Goal: Transaction & Acquisition: Subscribe to service/newsletter

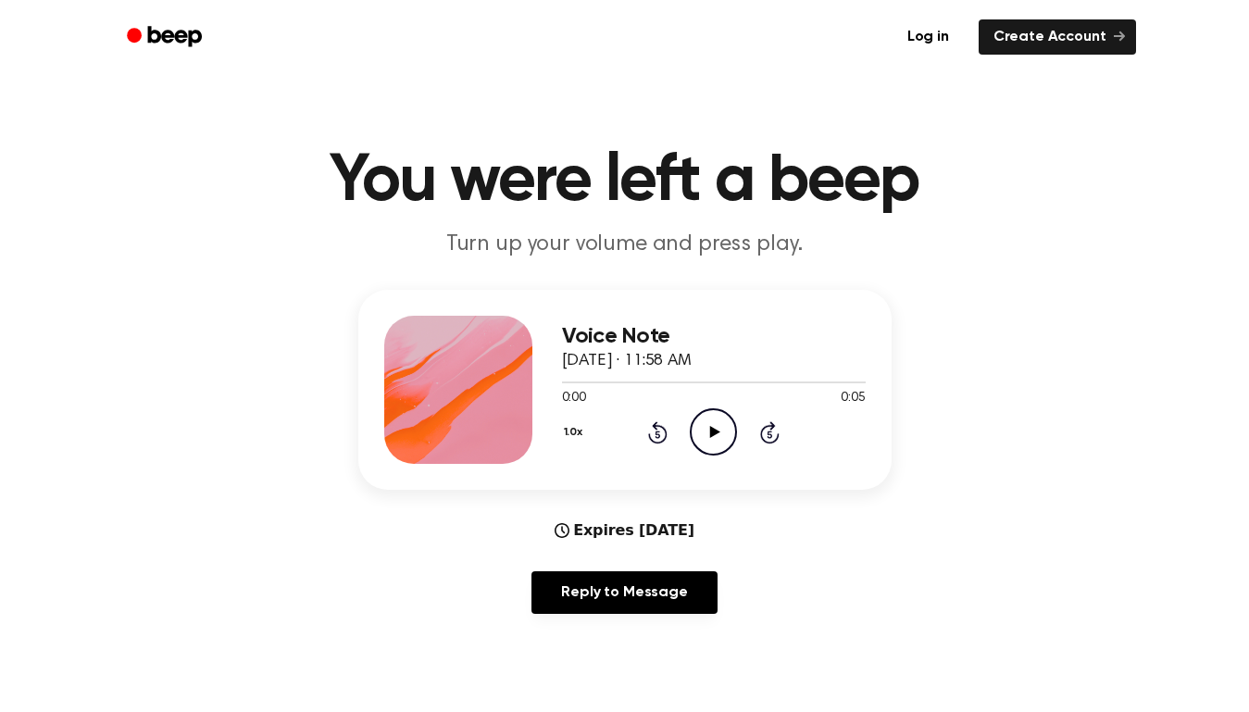
click at [717, 426] on icon "Play Audio" at bounding box center [713, 431] width 47 height 47
click at [1067, 53] on link "Create Account" at bounding box center [1057, 36] width 157 height 35
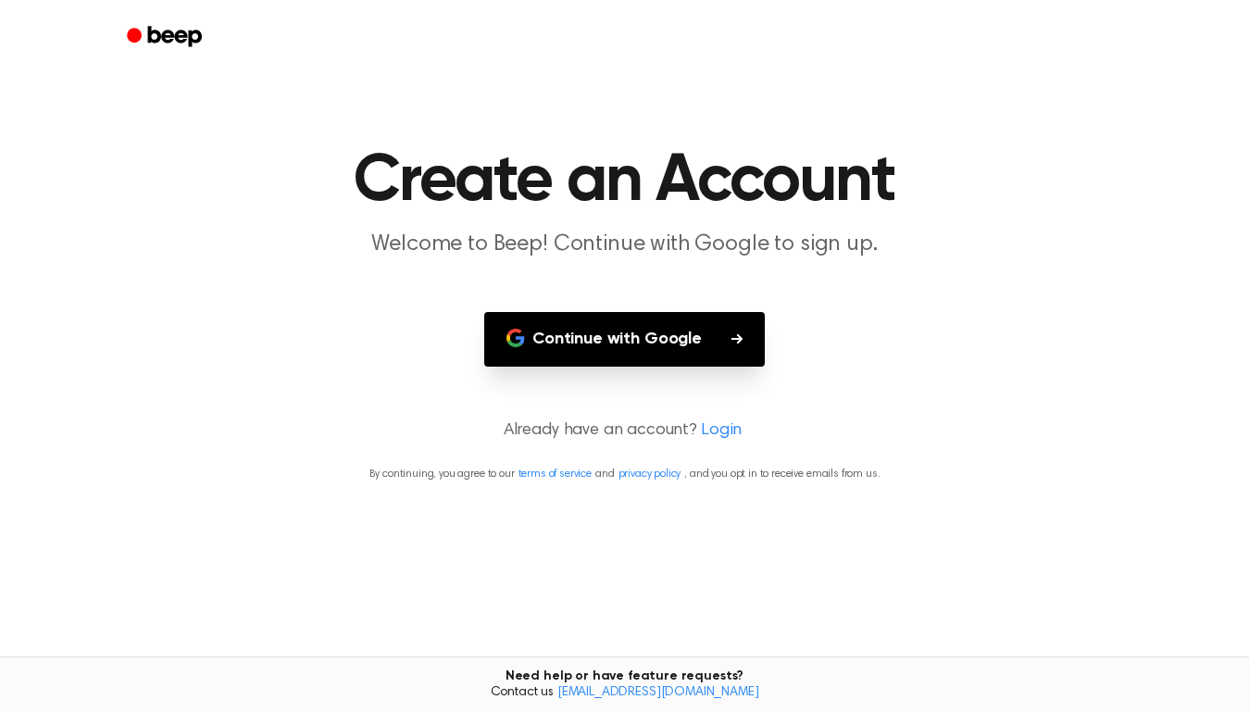
click at [647, 361] on button "Continue with Google" at bounding box center [624, 339] width 281 height 55
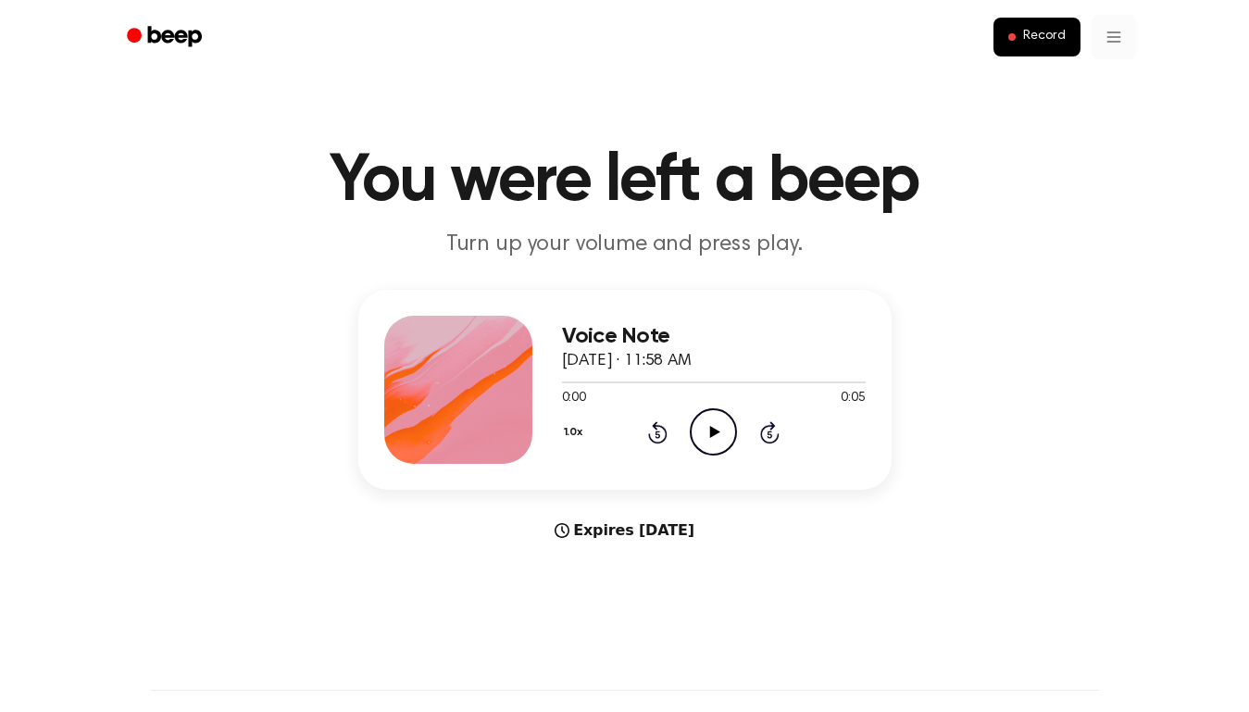
click at [1045, 256] on header "You were left a beep Turn up your volume and press play." at bounding box center [624, 204] width 1205 height 112
